Goal: Feedback & Contribution: Leave review/rating

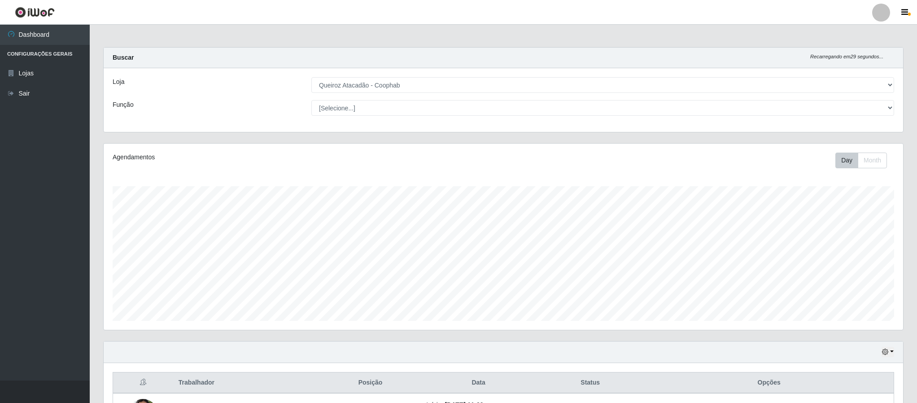
select select "463"
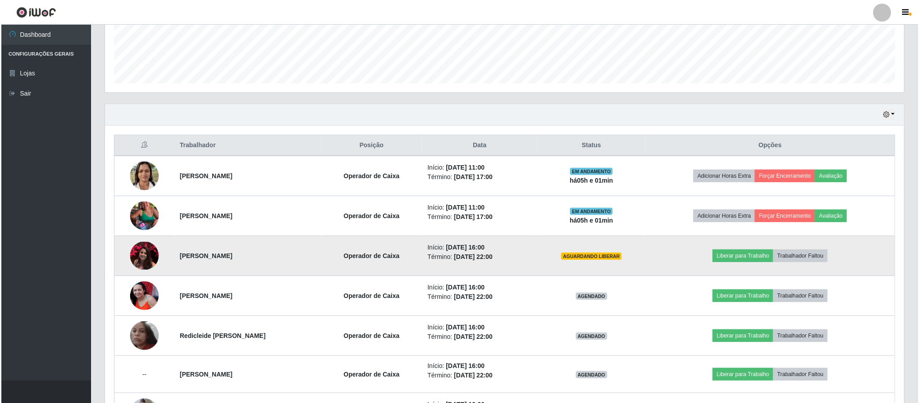
scroll to position [304, 0]
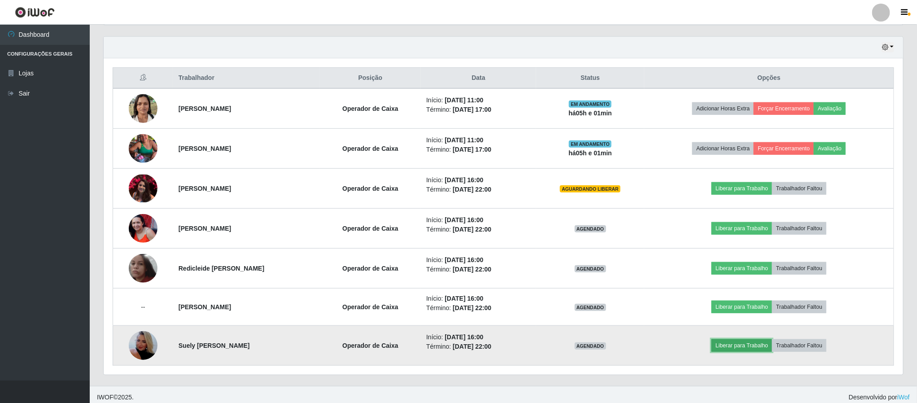
click at [756, 348] on button "Liberar para Trabalho" at bounding box center [741, 345] width 61 height 13
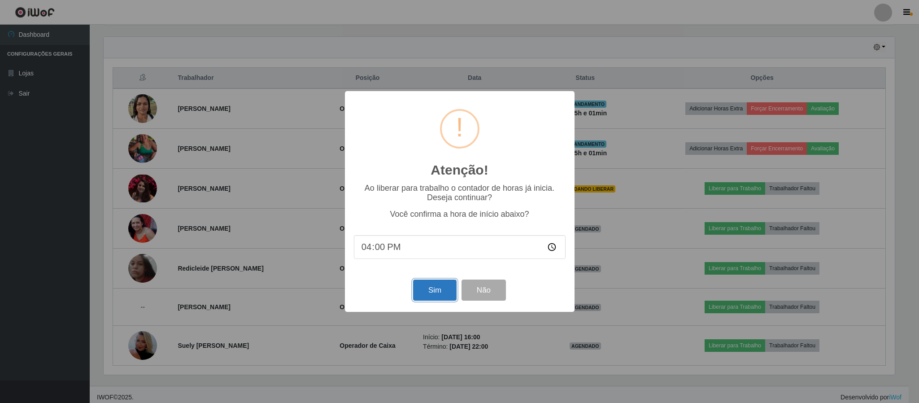
click at [433, 293] on button "Sim" at bounding box center [434, 289] width 43 height 21
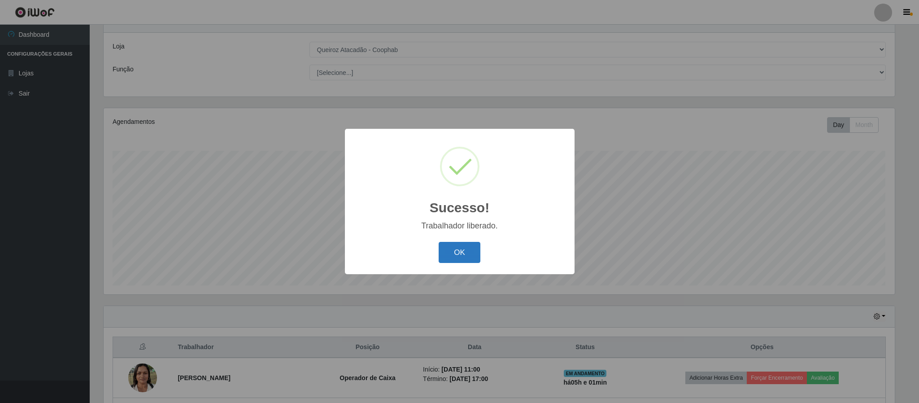
click at [456, 255] on button "OK" at bounding box center [460, 252] width 42 height 21
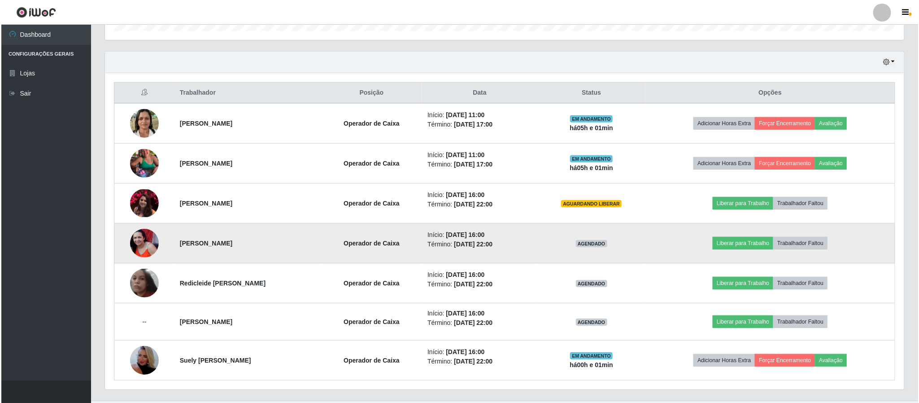
scroll to position [304, 0]
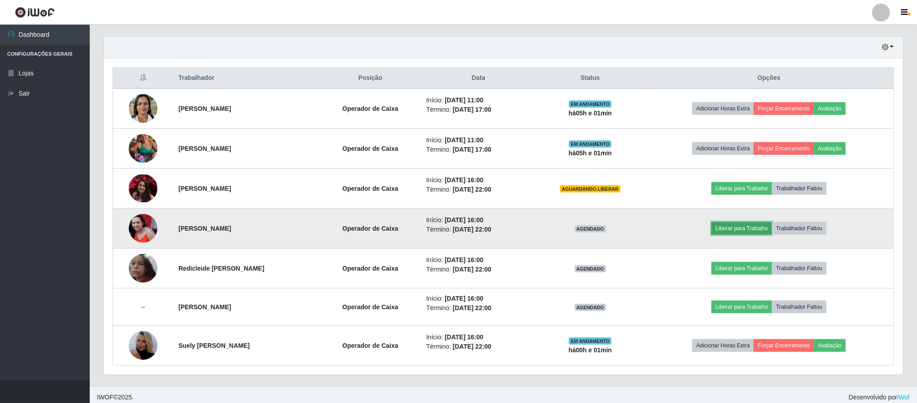
click at [762, 229] on button "Liberar para Trabalho" at bounding box center [741, 228] width 61 height 13
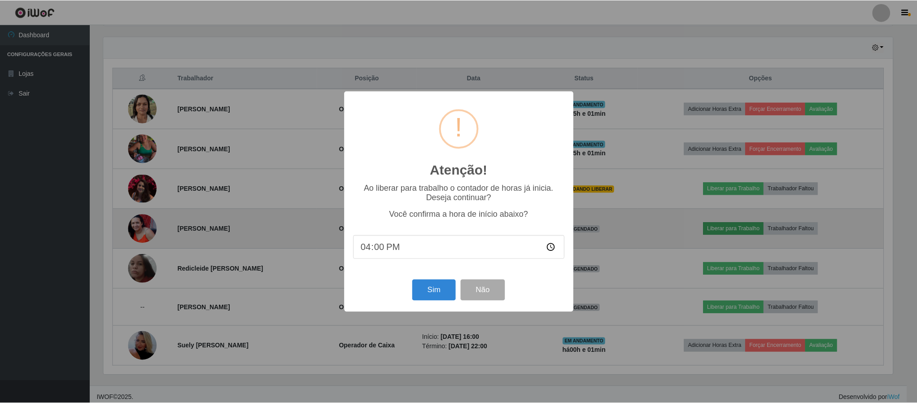
scroll to position [187, 791]
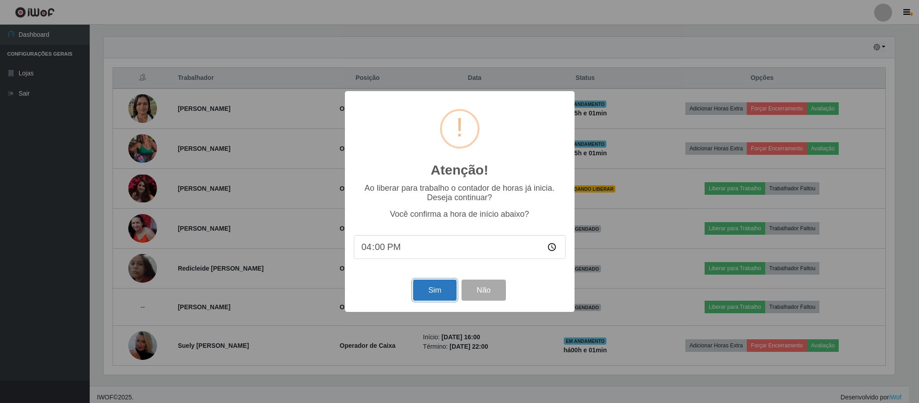
click at [439, 292] on button "Sim" at bounding box center [434, 289] width 43 height 21
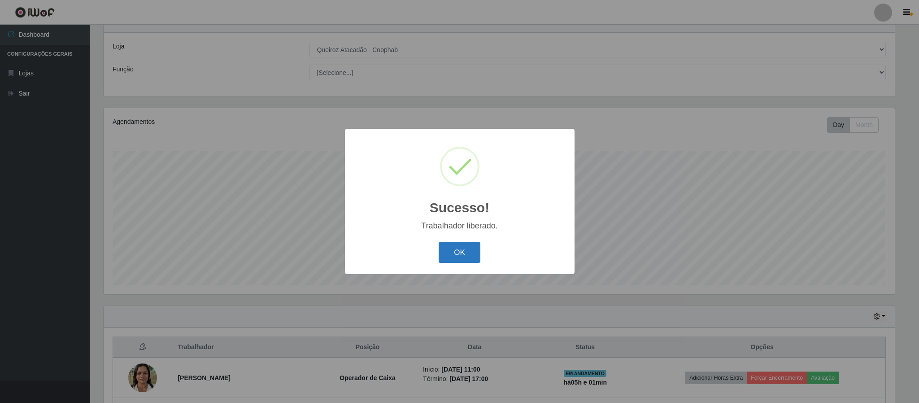
click at [467, 258] on button "OK" at bounding box center [460, 252] width 42 height 21
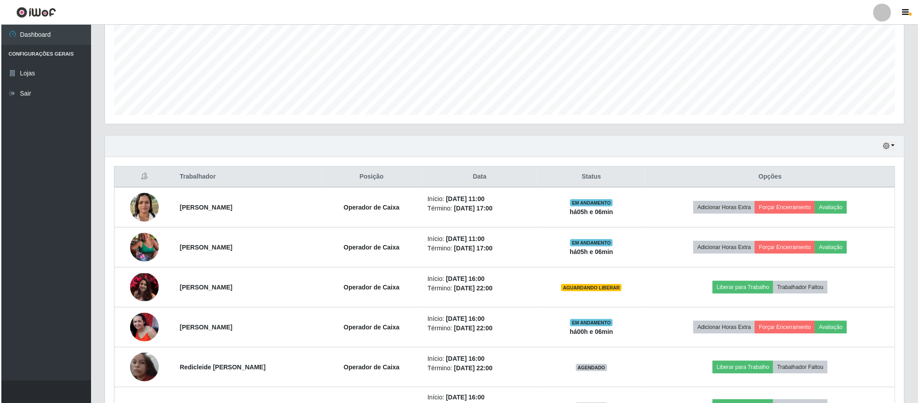
scroll to position [269, 0]
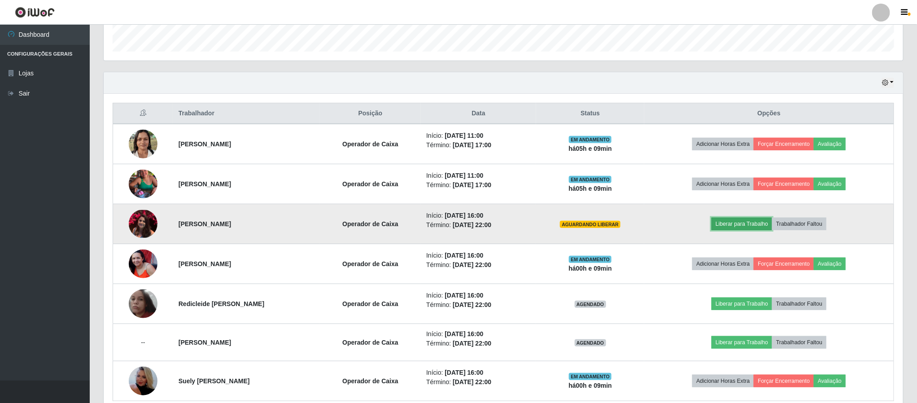
click at [748, 230] on button "Liberar para Trabalho" at bounding box center [741, 223] width 61 height 13
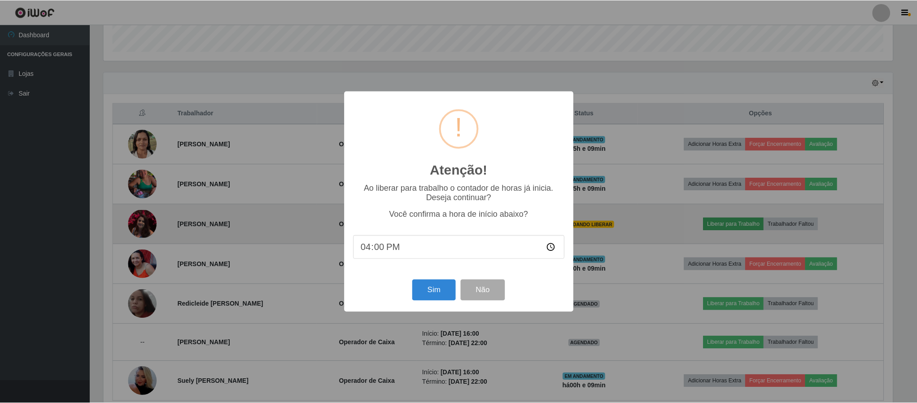
scroll to position [187, 791]
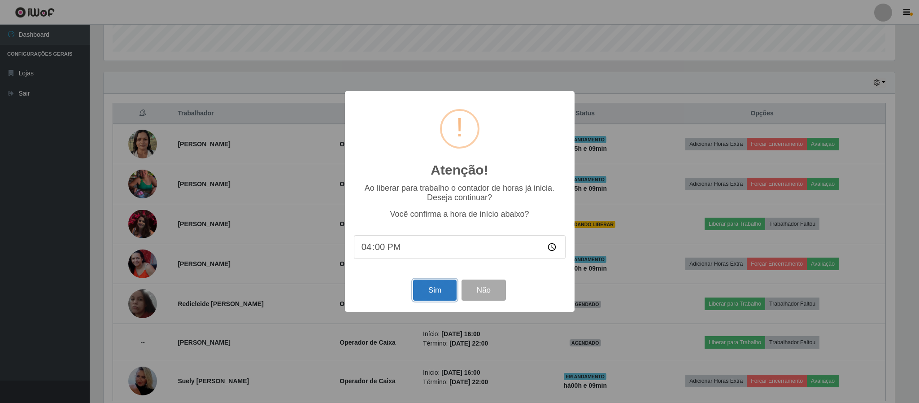
click at [432, 291] on button "Sim" at bounding box center [434, 289] width 43 height 21
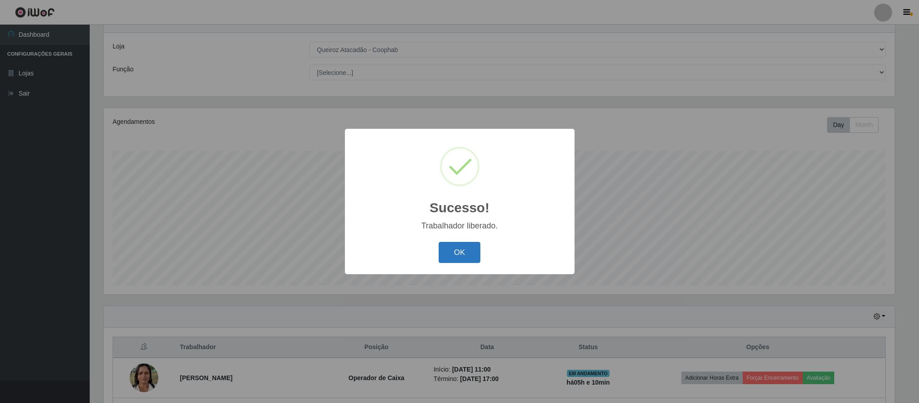
click at [458, 256] on button "OK" at bounding box center [460, 252] width 42 height 21
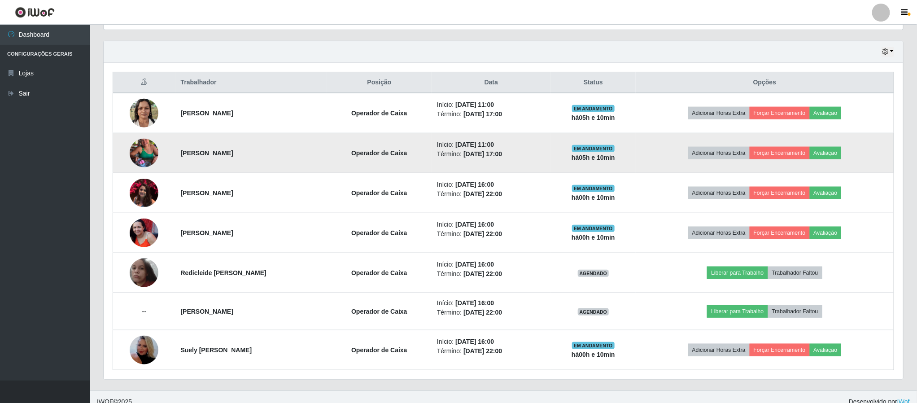
scroll to position [304, 0]
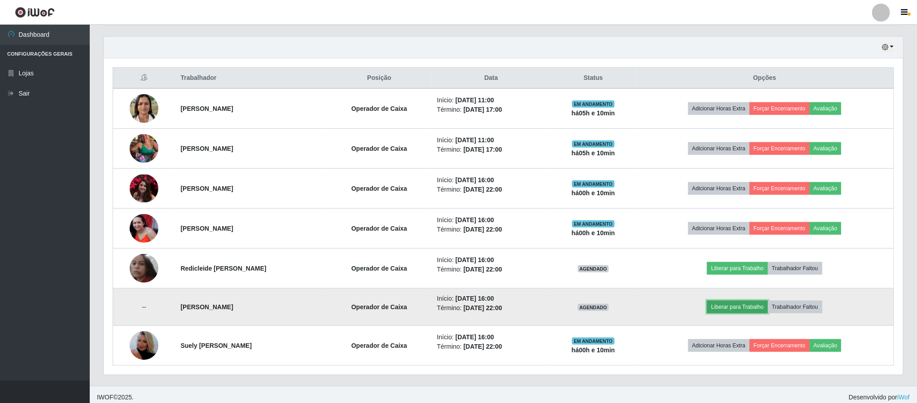
click at [742, 309] on button "Liberar para Trabalho" at bounding box center [737, 306] width 61 height 13
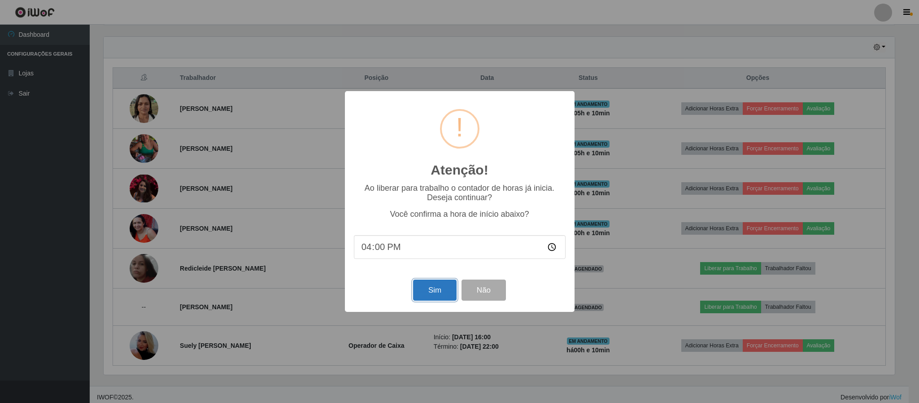
click at [439, 292] on button "Sim" at bounding box center [434, 289] width 43 height 21
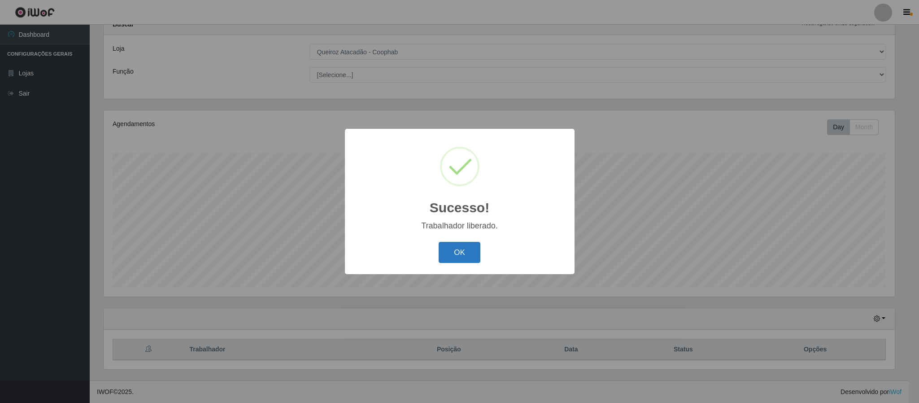
click at [459, 260] on button "OK" at bounding box center [460, 252] width 42 height 21
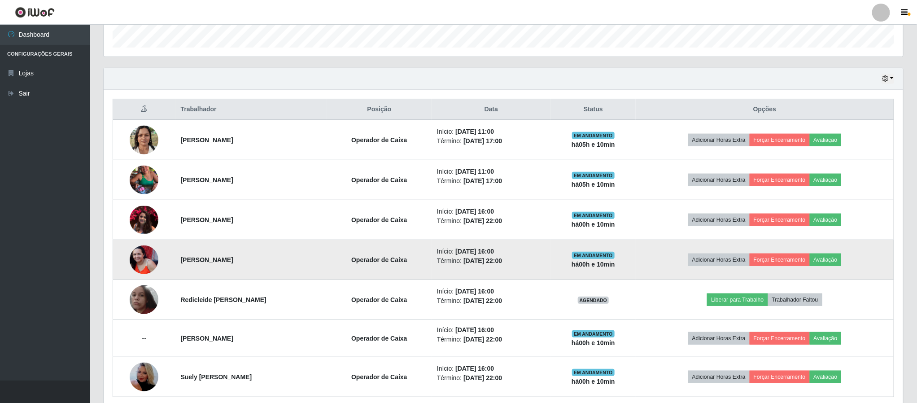
scroll to position [304, 0]
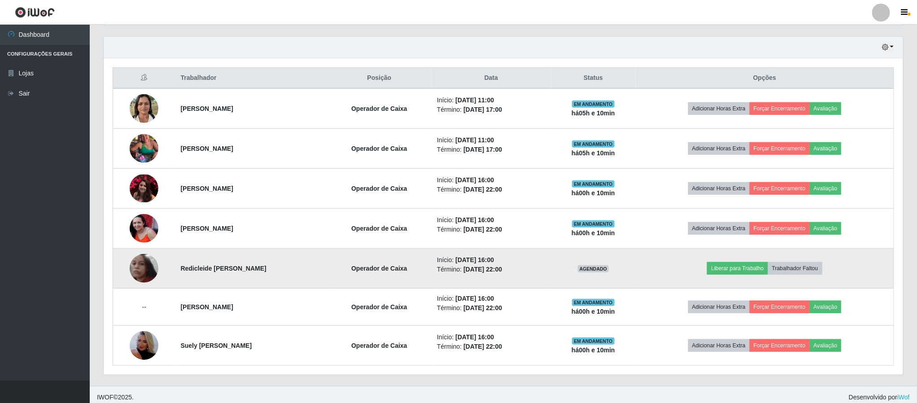
click at [142, 269] on img at bounding box center [144, 268] width 29 height 29
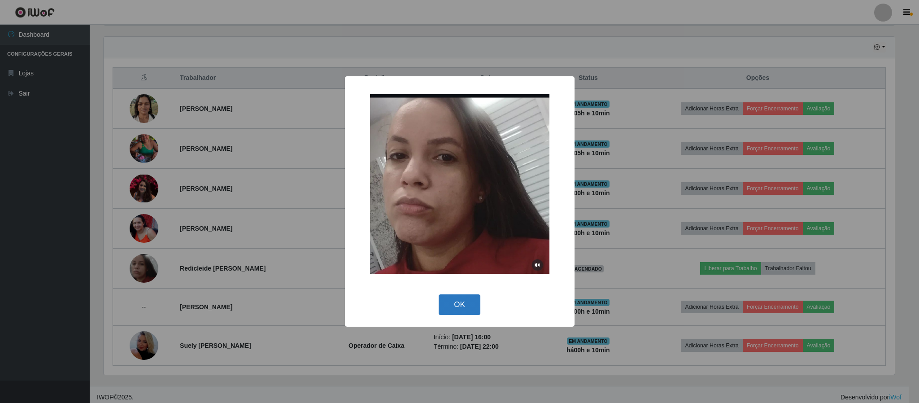
click at [463, 307] on button "OK" at bounding box center [460, 304] width 42 height 21
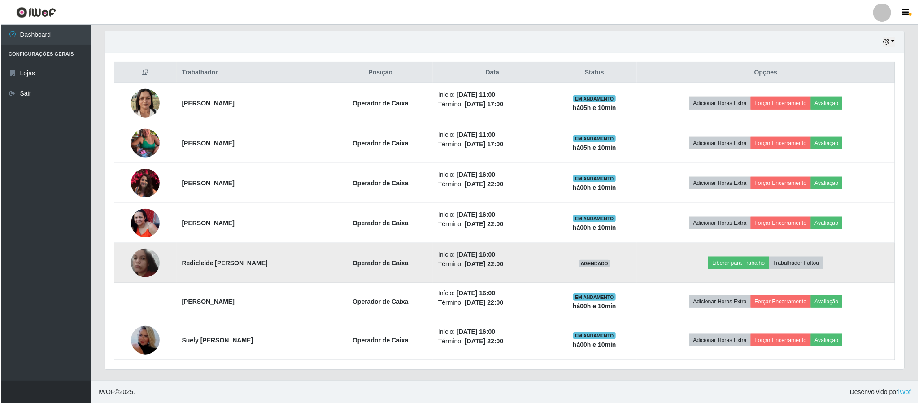
scroll to position [313, 0]
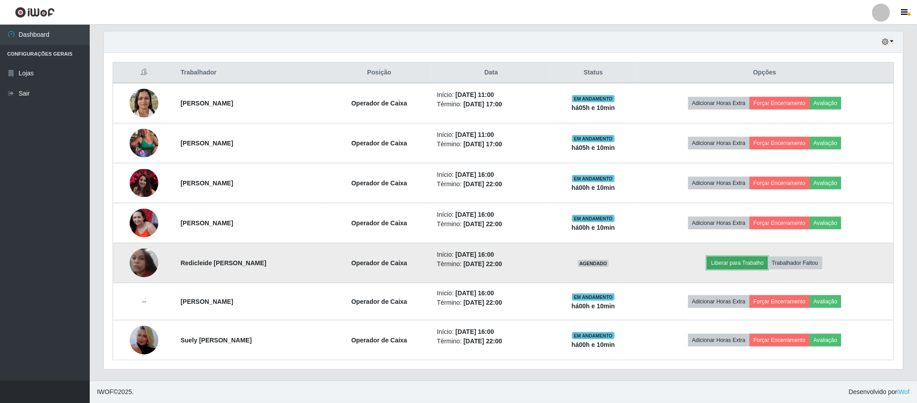
click at [749, 264] on button "Liberar para Trabalho" at bounding box center [737, 262] width 61 height 13
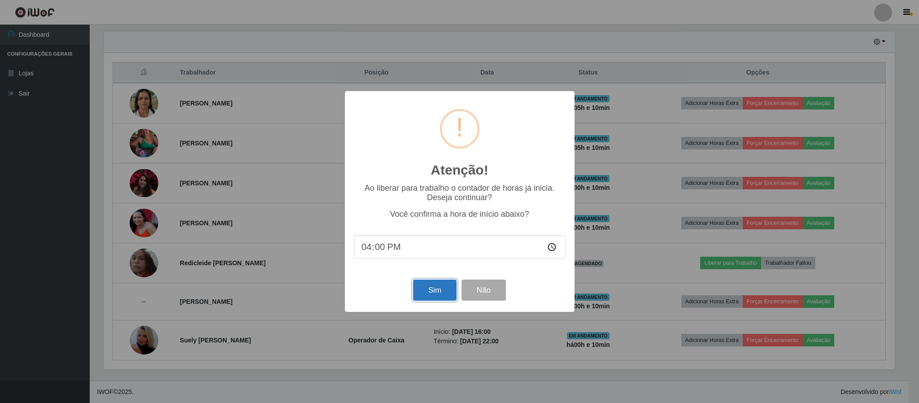
click at [444, 296] on button "Sim" at bounding box center [434, 289] width 43 height 21
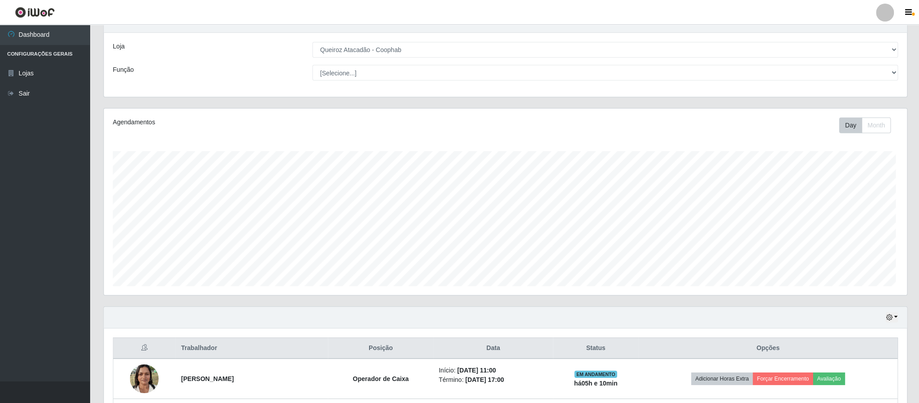
scroll to position [0, 0]
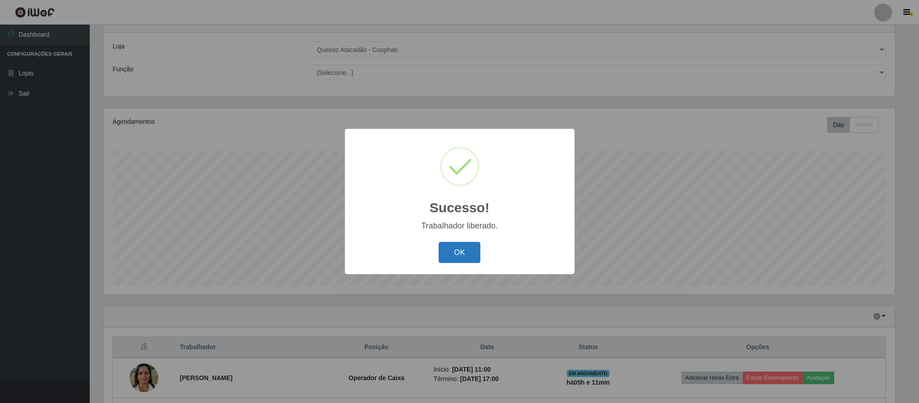
click at [465, 251] on button "OK" at bounding box center [460, 252] width 42 height 21
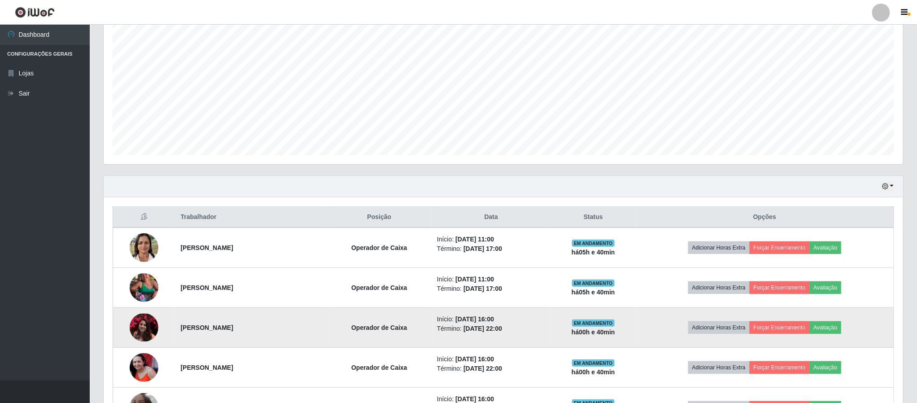
scroll to position [246, 0]
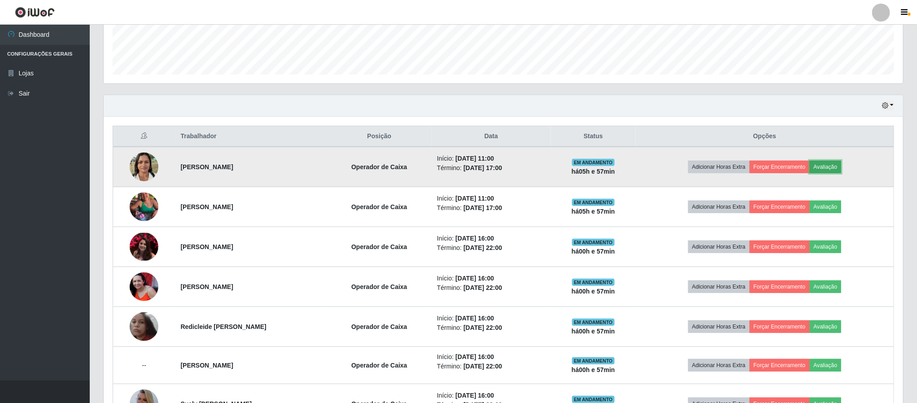
click at [841, 173] on button "Avaliação" at bounding box center [825, 167] width 32 height 13
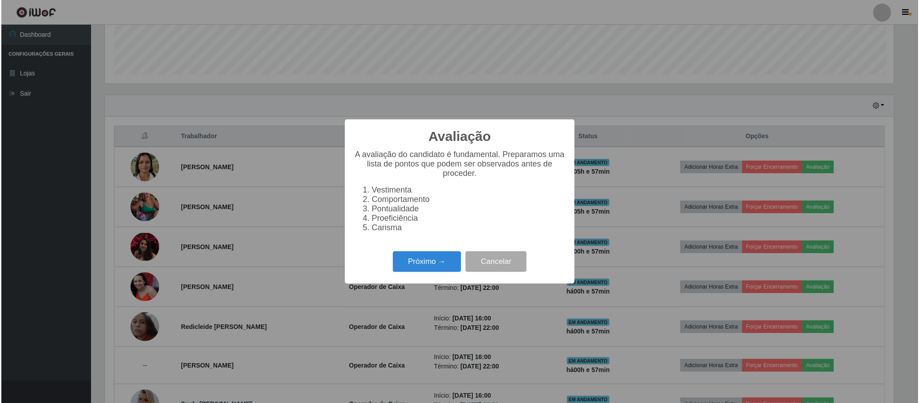
scroll to position [187, 791]
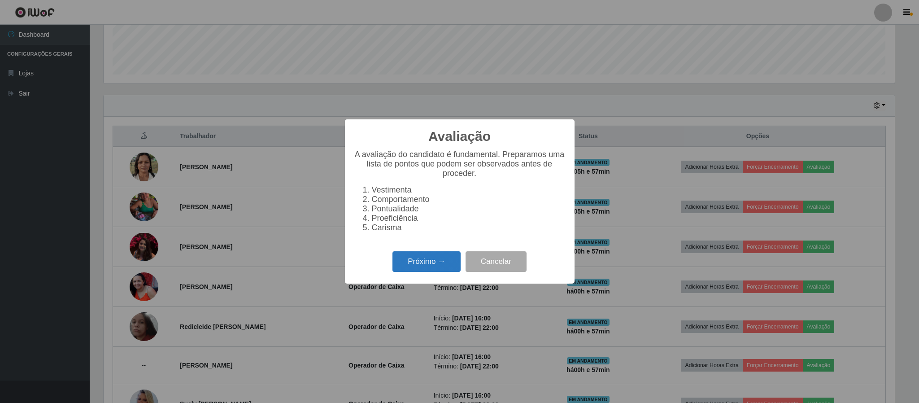
click at [427, 263] on button "Próximo →" at bounding box center [426, 261] width 68 height 21
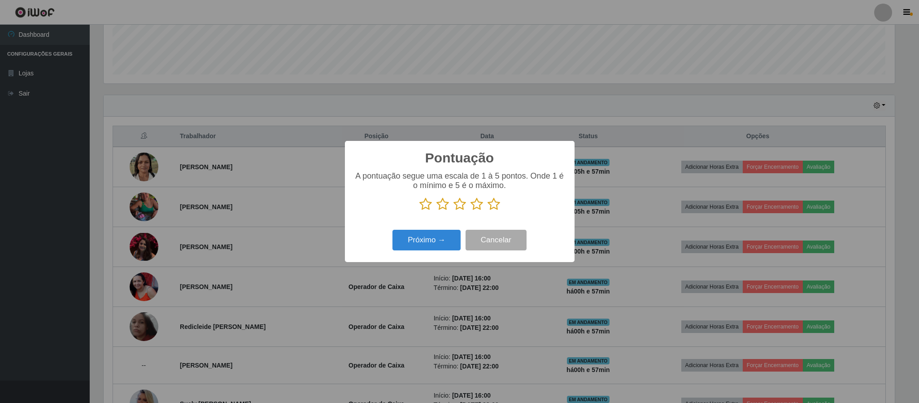
click at [492, 206] on icon at bounding box center [493, 203] width 13 height 13
click at [487, 211] on input "radio" at bounding box center [487, 211] width 0 height 0
click at [438, 238] on button "Próximo →" at bounding box center [426, 240] width 68 height 21
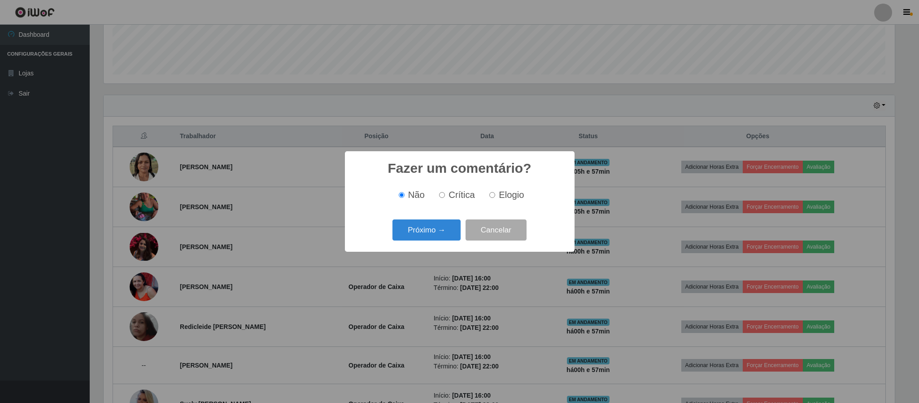
click at [500, 196] on span "Elogio" at bounding box center [511, 195] width 25 height 10
click at [495, 196] on input "Elogio" at bounding box center [492, 195] width 6 height 6
radio input "true"
click at [428, 230] on button "Próximo →" at bounding box center [426, 229] width 68 height 21
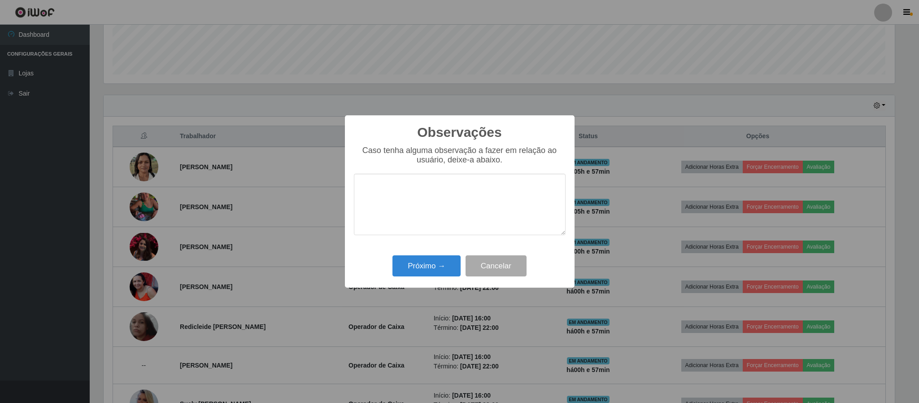
click at [419, 197] on textarea at bounding box center [460, 204] width 212 height 61
type textarea "Otimo atendimento"
click at [426, 271] on button "Próximo →" at bounding box center [426, 265] width 68 height 21
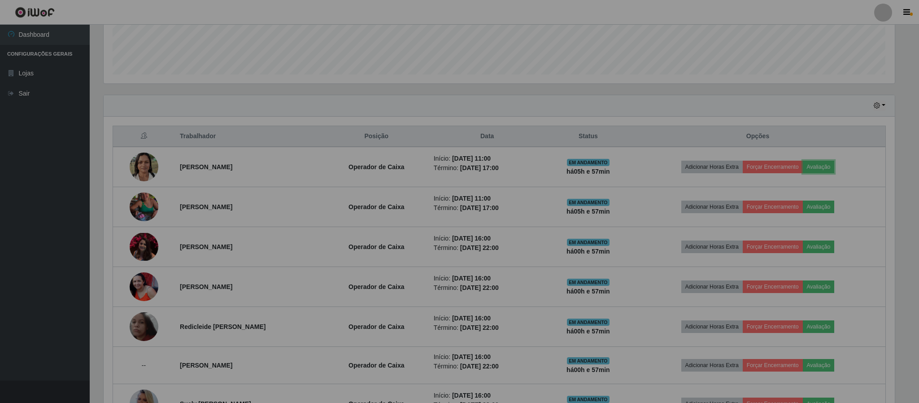
scroll to position [187, 798]
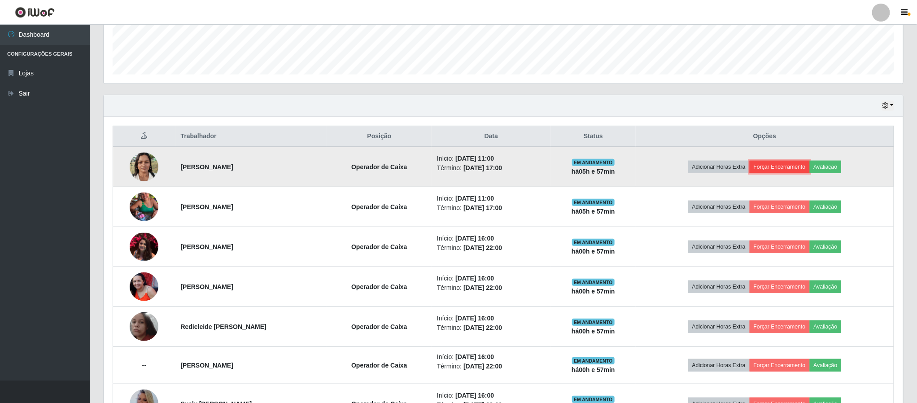
click at [781, 172] on button "Forçar Encerramento" at bounding box center [779, 167] width 60 height 13
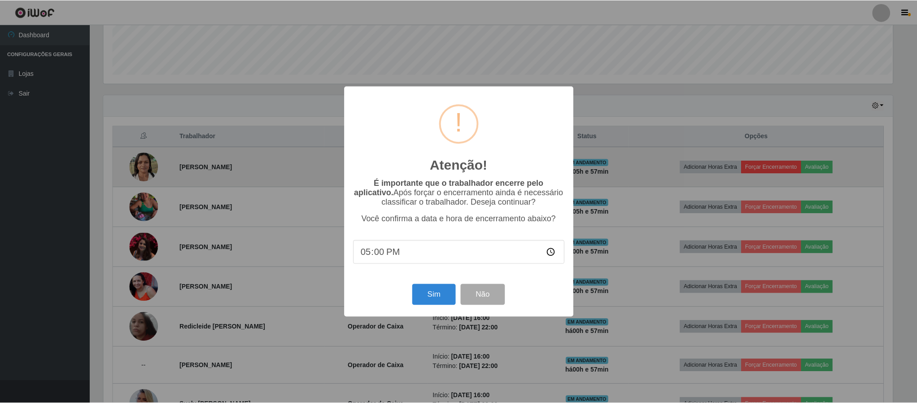
scroll to position [187, 791]
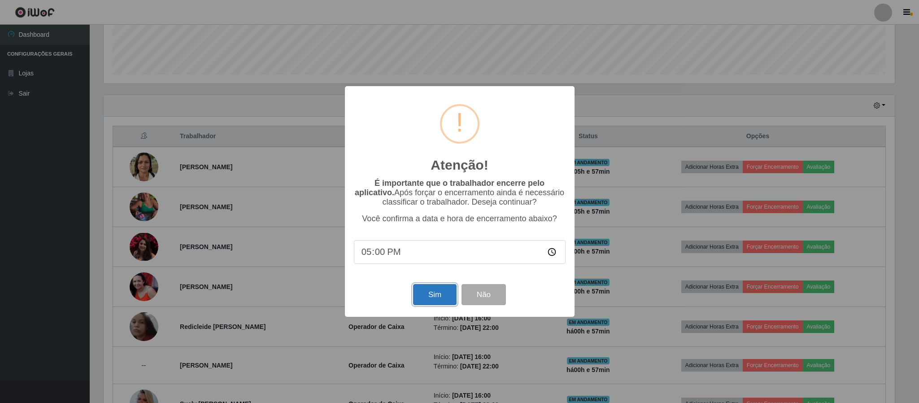
click at [448, 296] on button "Sim" at bounding box center [434, 294] width 43 height 21
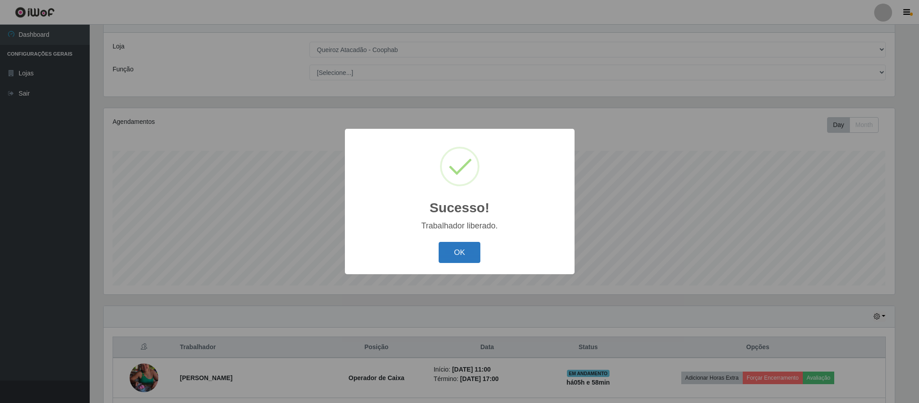
click at [451, 255] on button "OK" at bounding box center [460, 252] width 42 height 21
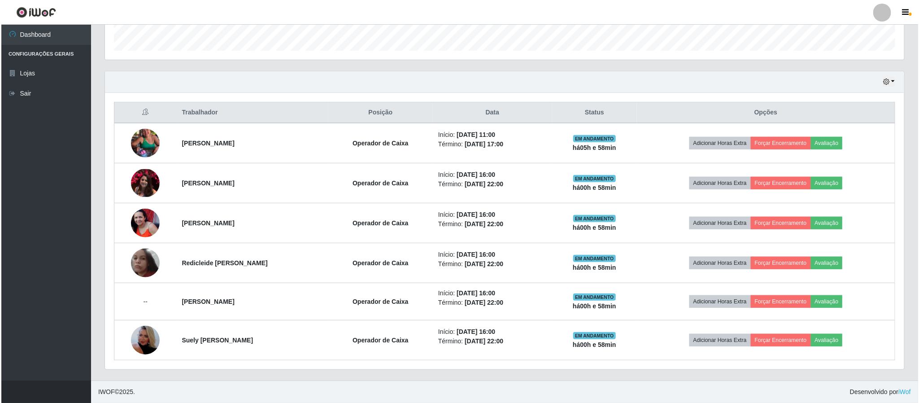
scroll to position [274, 0]
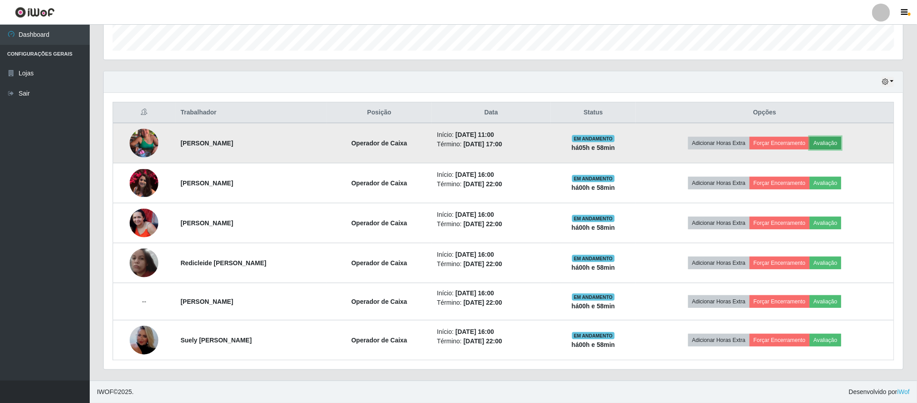
click at [831, 144] on button "Avaliação" at bounding box center [825, 143] width 32 height 13
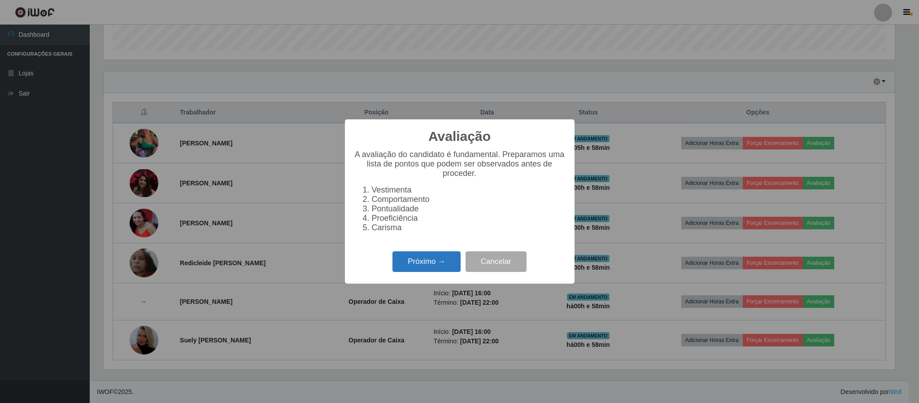
click at [432, 264] on button "Próximo →" at bounding box center [426, 261] width 68 height 21
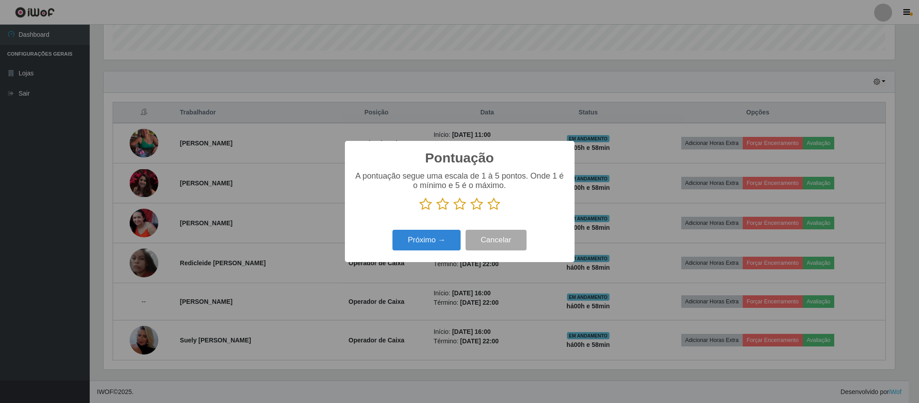
scroll to position [448238, 447634]
click at [495, 202] on icon at bounding box center [493, 203] width 13 height 13
click at [487, 211] on input "radio" at bounding box center [487, 211] width 0 height 0
click at [426, 235] on button "Próximo →" at bounding box center [426, 240] width 68 height 21
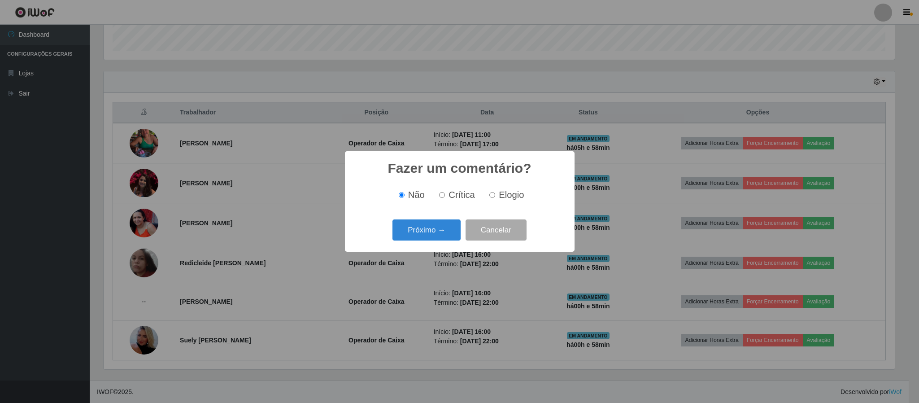
click at [513, 197] on span "Elogio" at bounding box center [511, 195] width 25 height 10
click at [495, 197] on input "Elogio" at bounding box center [492, 195] width 6 height 6
radio input "true"
click at [432, 233] on button "Próximo →" at bounding box center [426, 229] width 68 height 21
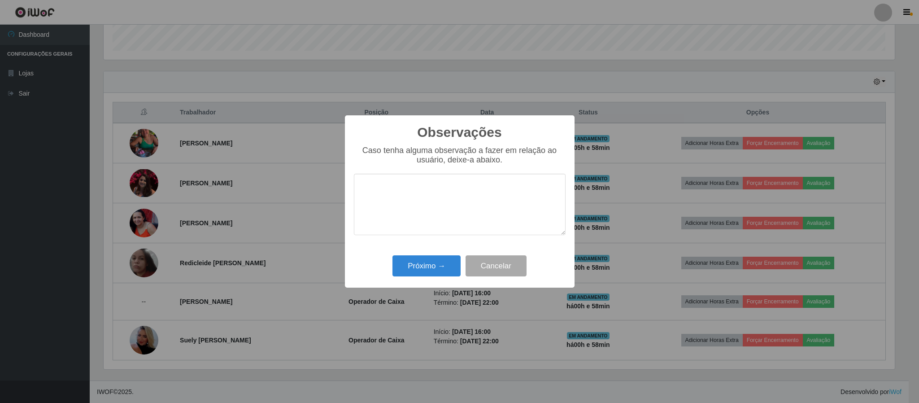
click at [399, 212] on textarea at bounding box center [460, 204] width 212 height 61
type textarea "otimo atendimento"
click at [432, 270] on button "Próximo →" at bounding box center [426, 265] width 68 height 21
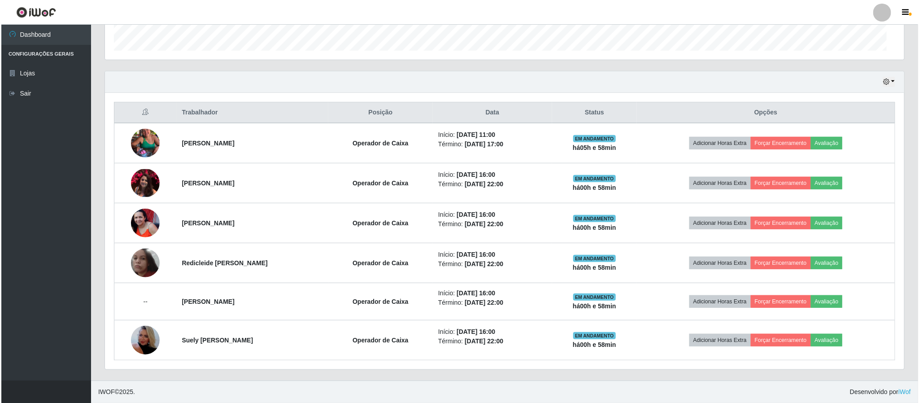
scroll to position [187, 798]
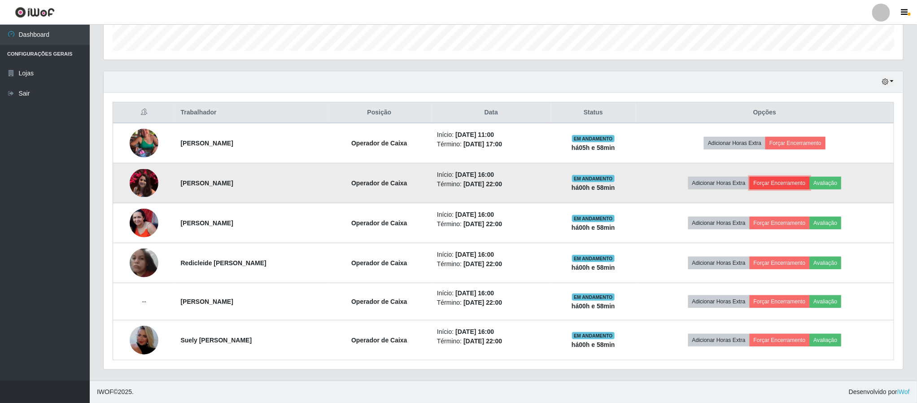
click at [783, 178] on button "Forçar Encerramento" at bounding box center [779, 183] width 60 height 13
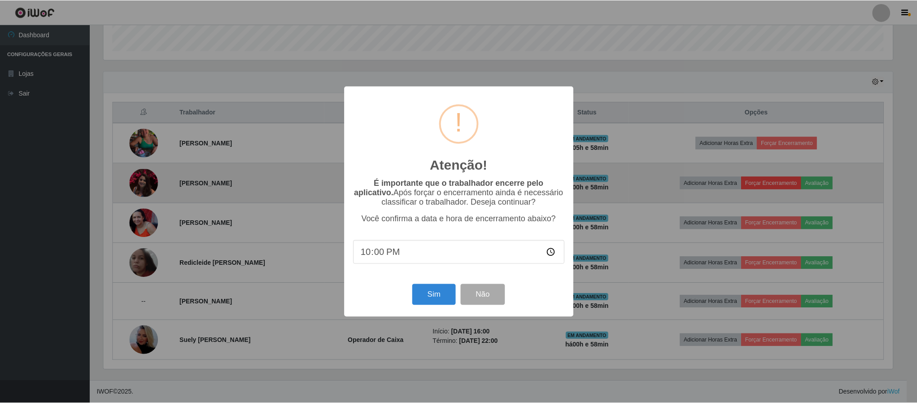
scroll to position [187, 791]
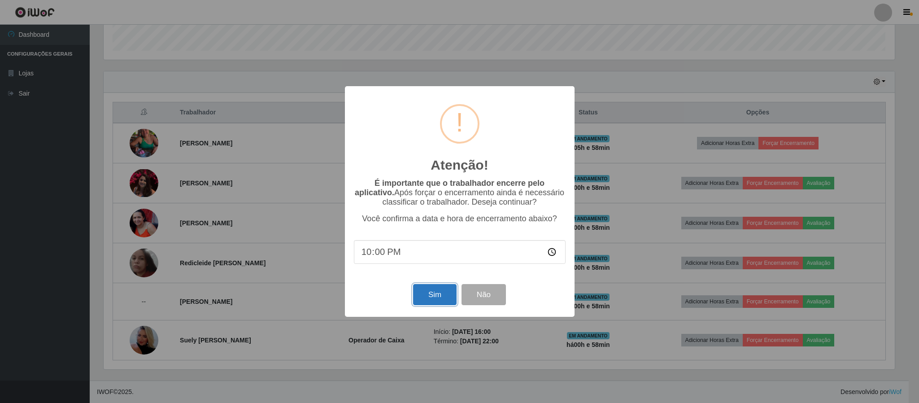
click at [439, 300] on button "Sim" at bounding box center [434, 294] width 43 height 21
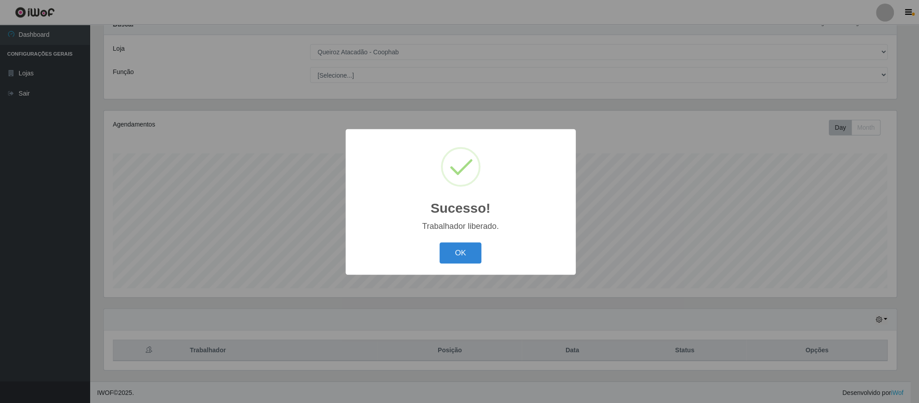
scroll to position [448238, 447634]
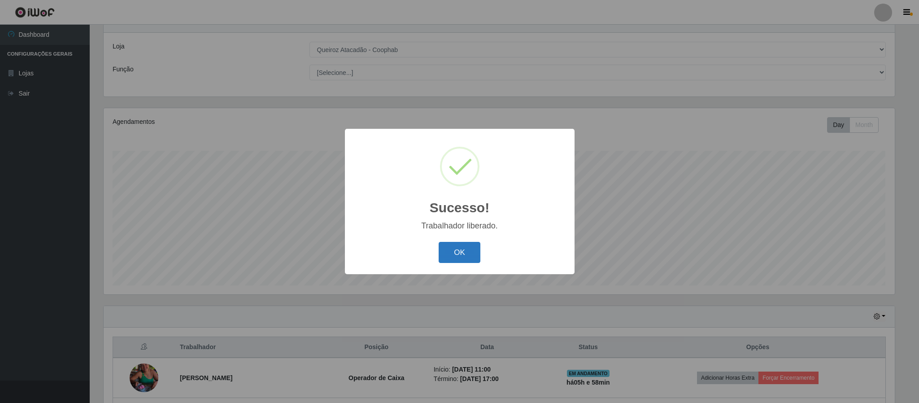
click at [476, 254] on button "OK" at bounding box center [460, 252] width 42 height 21
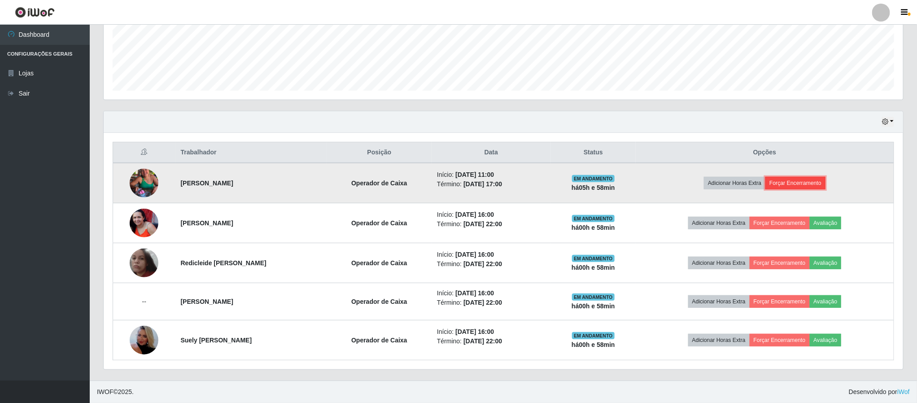
click at [806, 183] on button "Forçar Encerramento" at bounding box center [795, 183] width 60 height 13
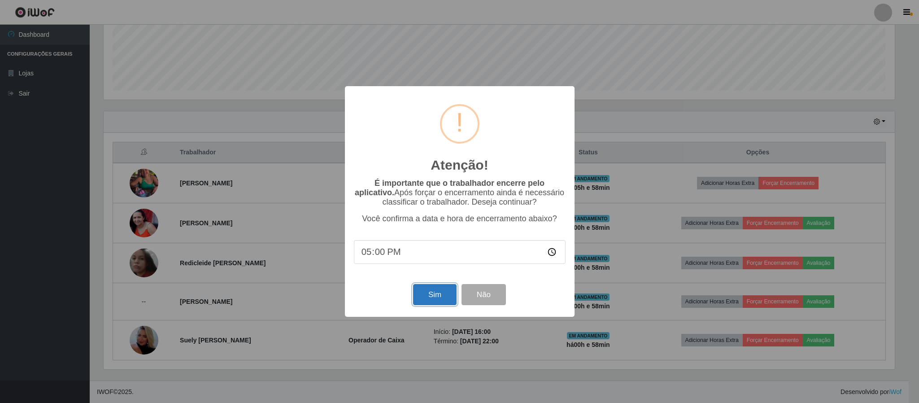
click at [439, 296] on button "Sim" at bounding box center [434, 294] width 43 height 21
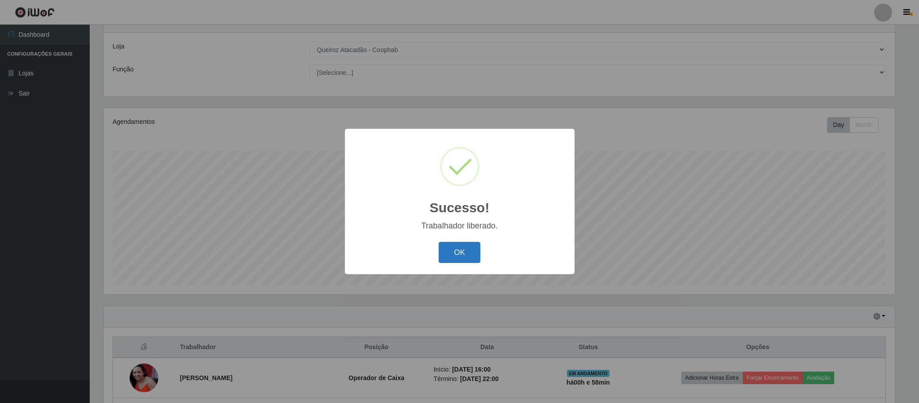
click at [450, 249] on button "OK" at bounding box center [460, 252] width 42 height 21
